Goal: Transaction & Acquisition: Purchase product/service

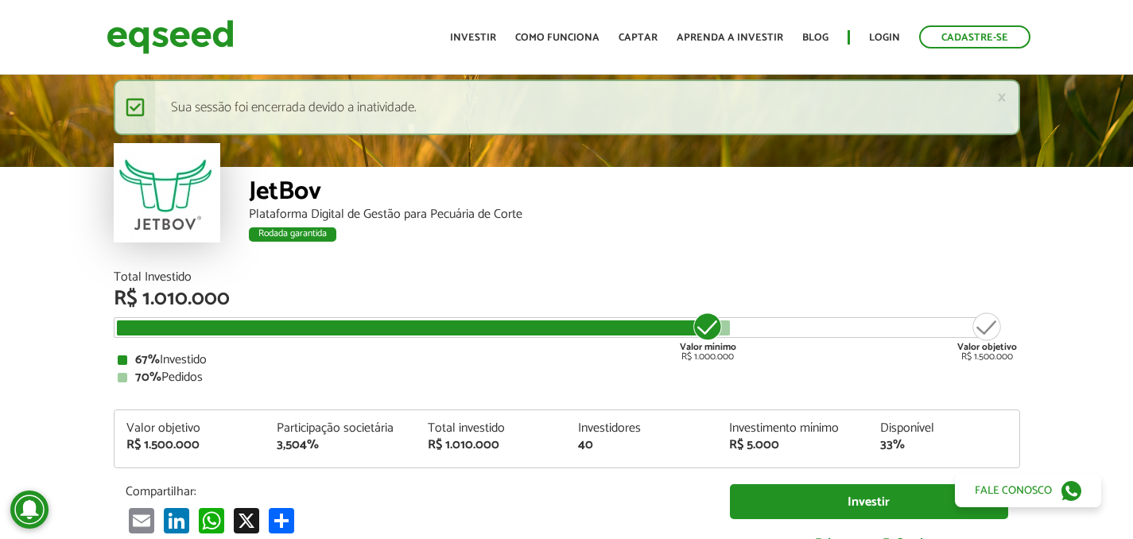
scroll to position [1881, 0]
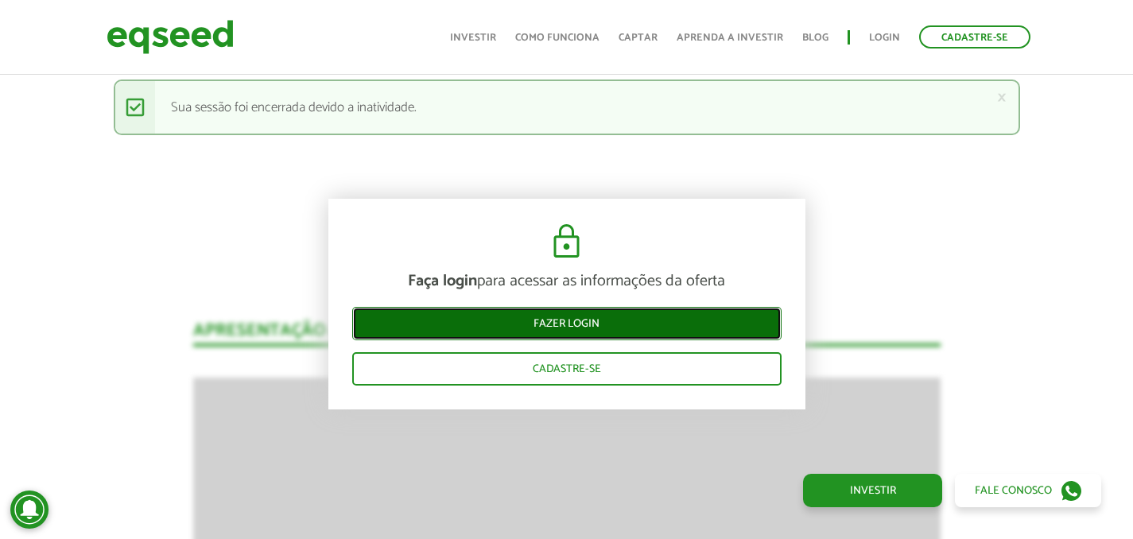
click at [612, 328] on link "Fazer login" at bounding box center [566, 323] width 429 height 33
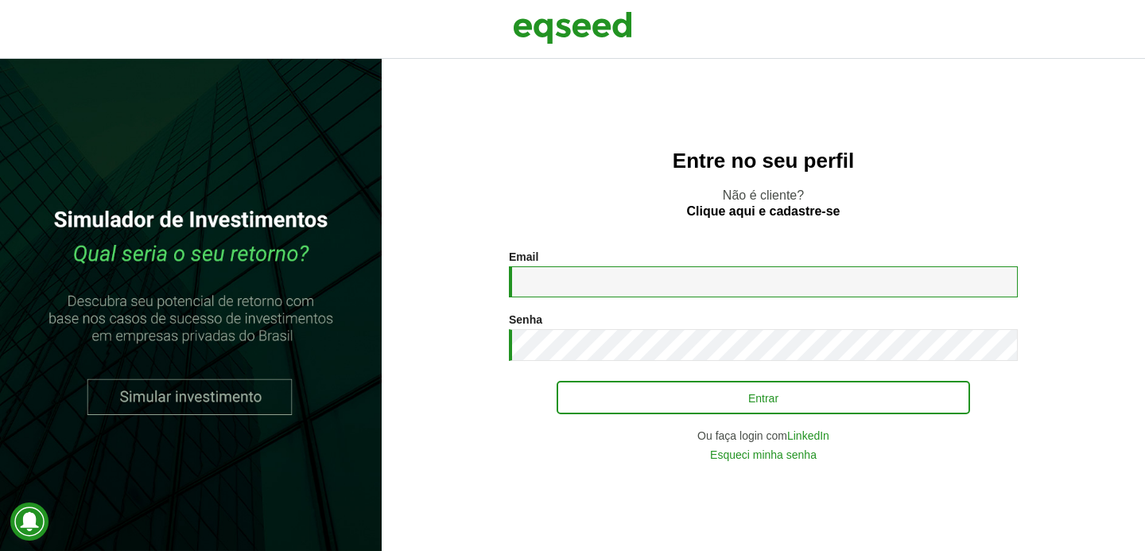
type input "**********"
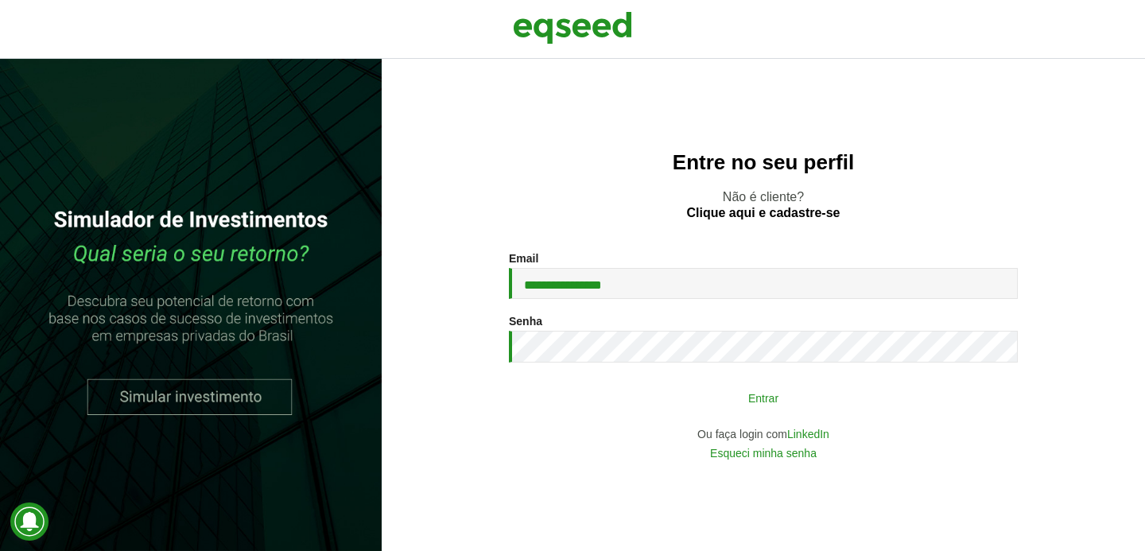
click at [707, 389] on button "Entrar" at bounding box center [762, 397] width 413 height 30
